Goal: Navigation & Orientation: Find specific page/section

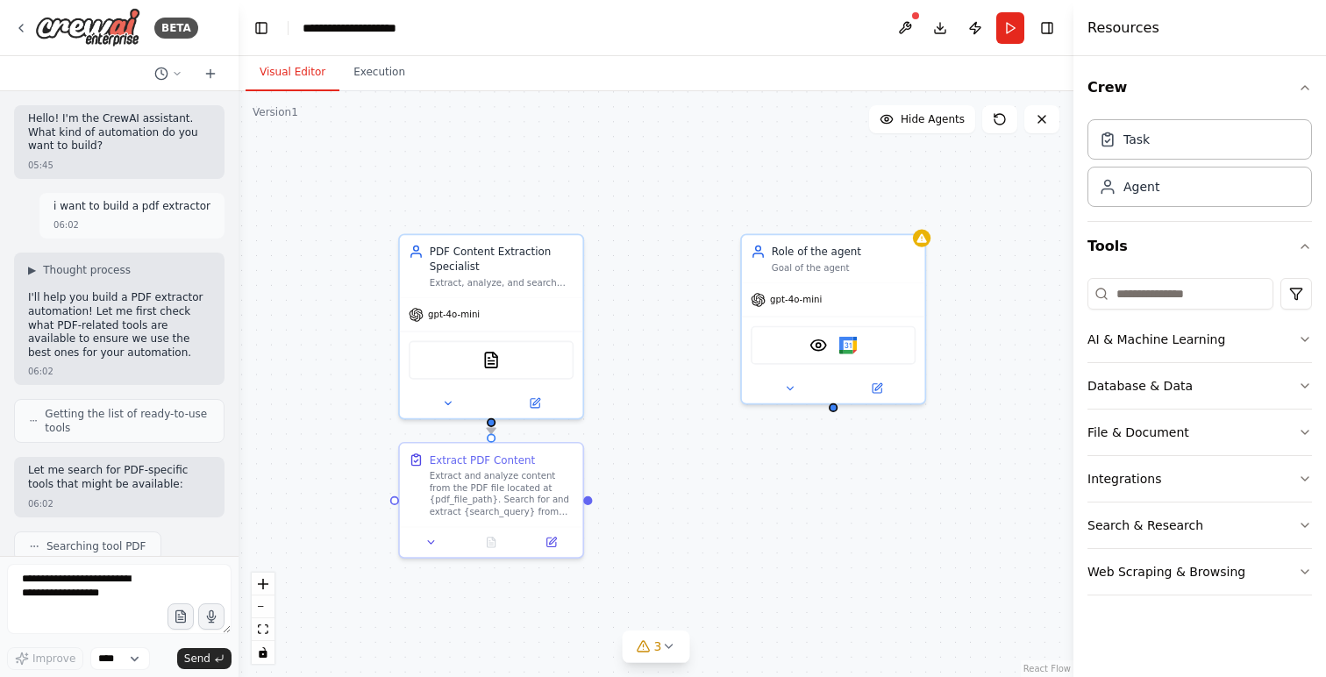
scroll to position [1366, 0]
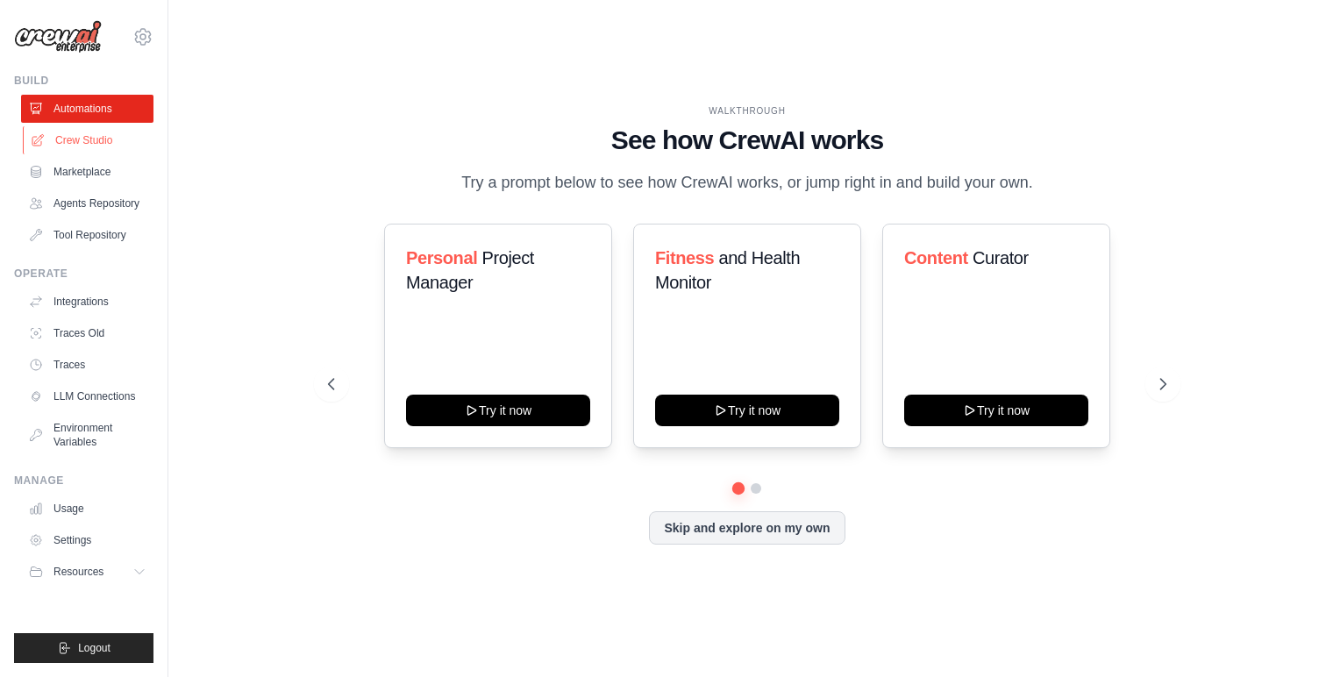
click at [99, 151] on link "Crew Studio" at bounding box center [89, 140] width 132 height 28
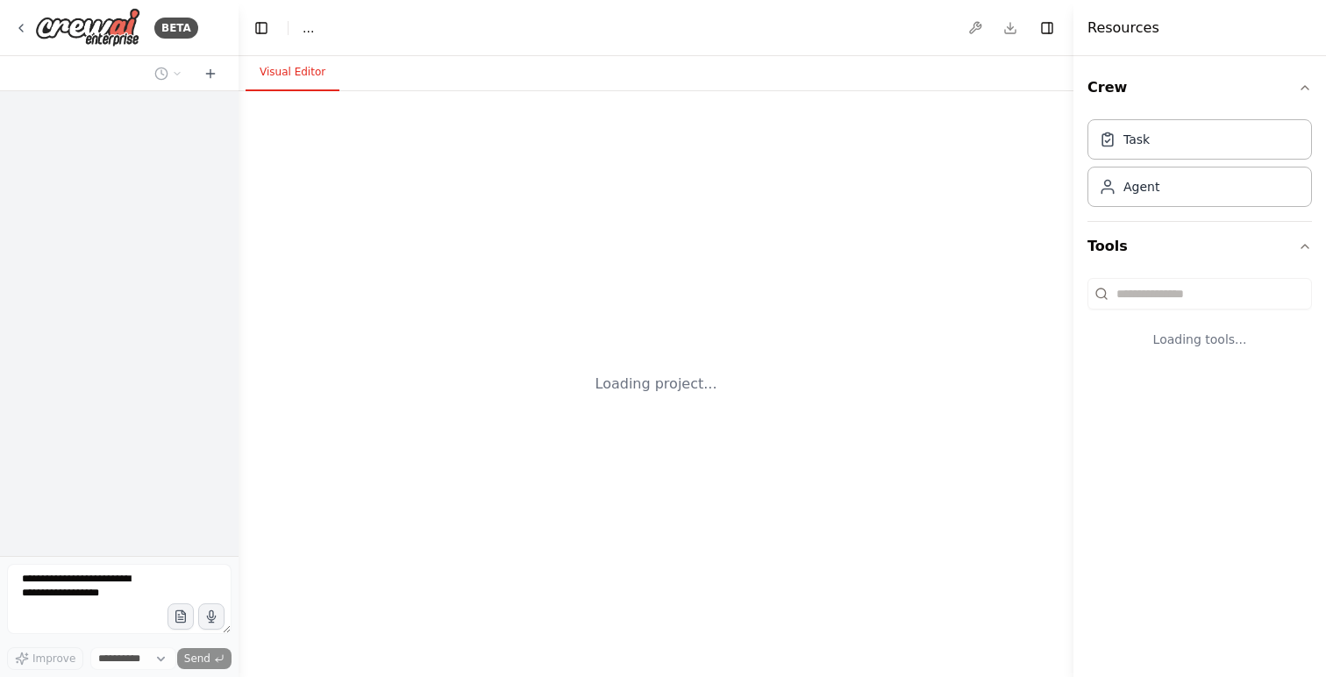
select select "****"
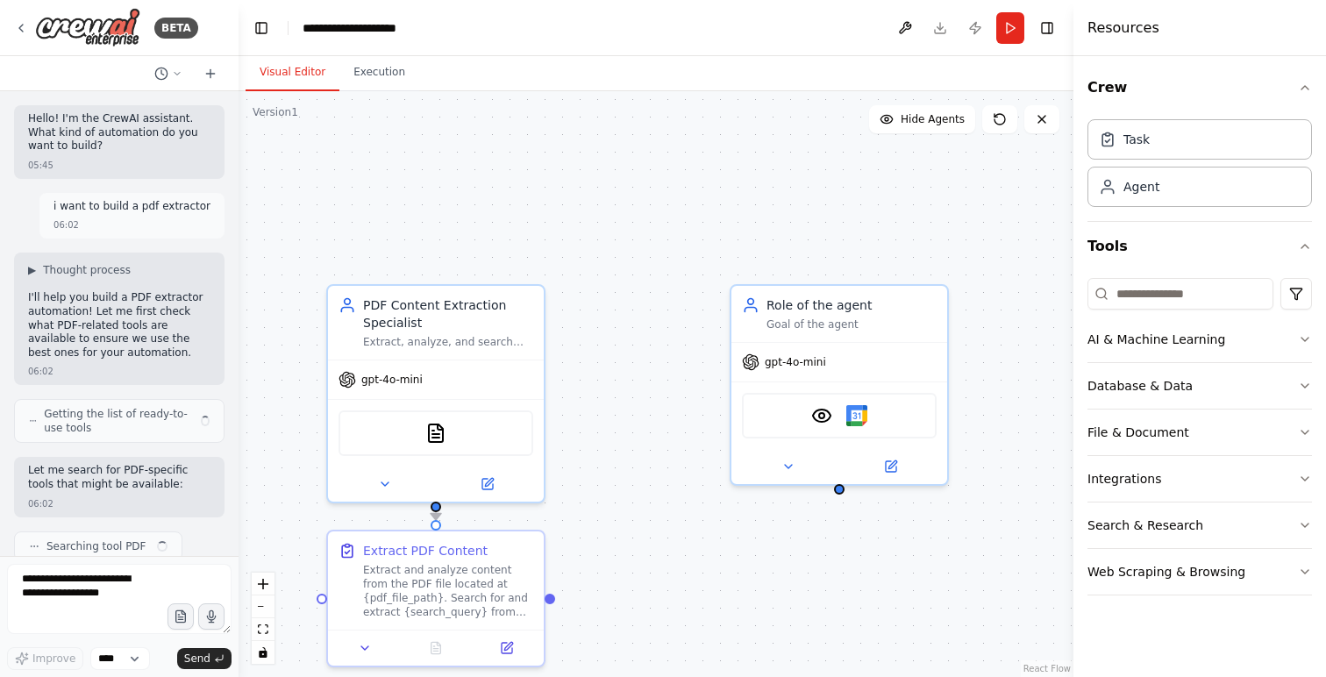
scroll to position [1380, 0]
